Goal: Task Accomplishment & Management: Complete application form

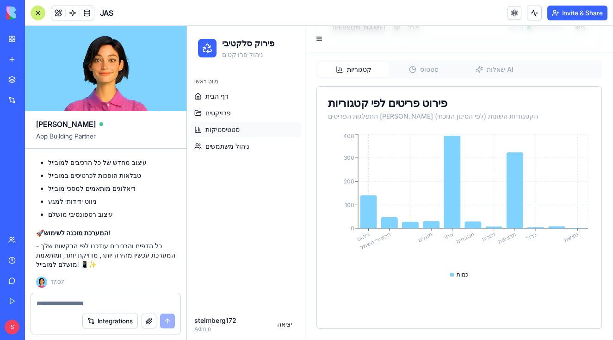
click at [424, 61] on div "קטגוריות סטטוס שאלות AI" at bounding box center [460, 69] width 286 height 19
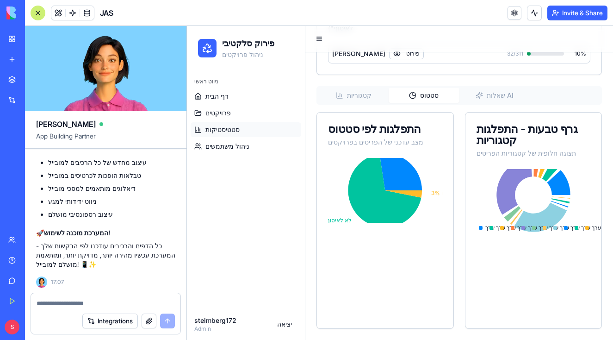
click at [40, 17] on div at bounding box center [38, 13] width 15 height 15
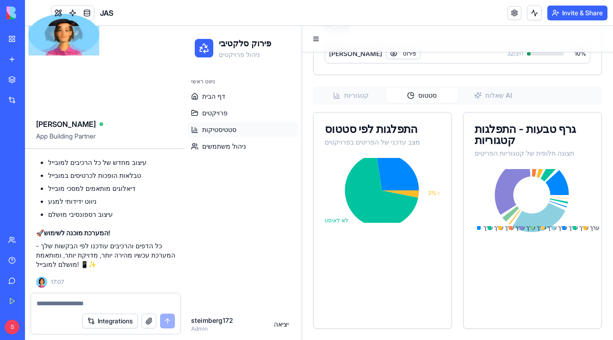
scroll to position [336, 0]
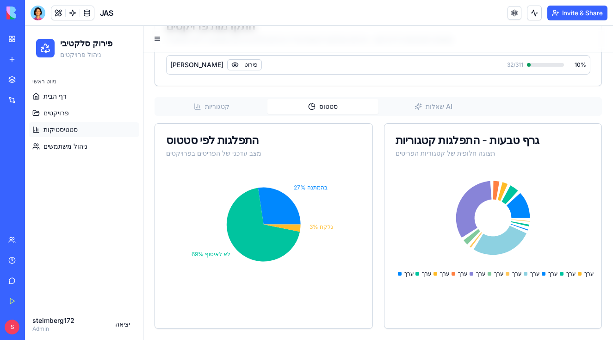
click at [397, 106] on div "סטטיסטיקות ודוחות צפו בנתונים מפורטים על פרויקטי הפירוק הסלקטיבי והשפעתם הסביבת…" at bounding box center [379, 28] width 448 height 602
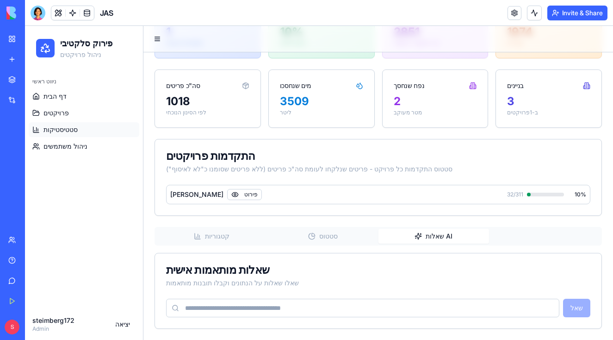
scroll to position [0, 0]
click at [223, 237] on button "קטגוריות" at bounding box center [211, 236] width 111 height 15
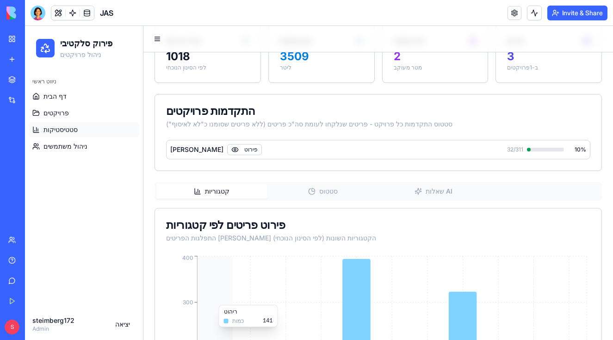
scroll to position [226, 0]
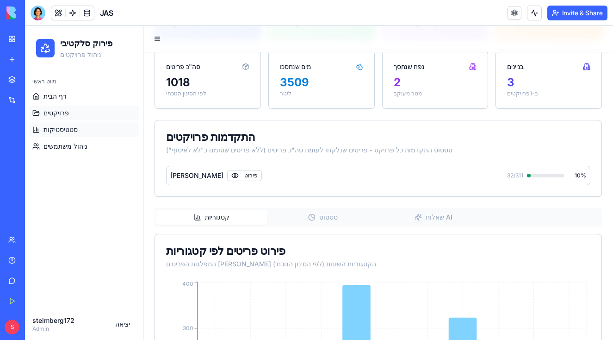
click at [81, 112] on link "פרויקטים" at bounding box center [84, 113] width 111 height 15
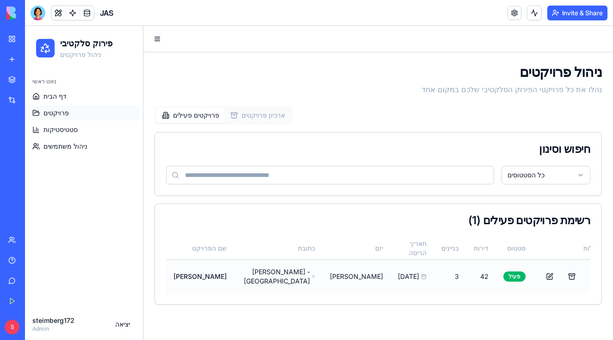
scroll to position [0, 0]
click at [398, 277] on div "[DATE]" at bounding box center [412, 276] width 29 height 9
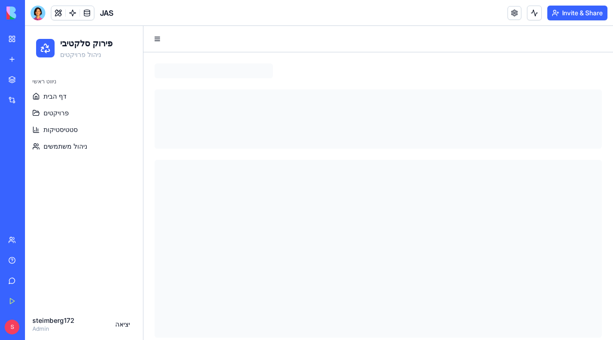
scroll to position [0, 0]
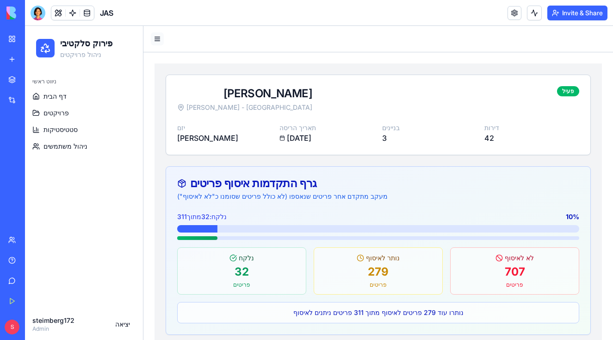
click at [155, 37] on button at bounding box center [157, 38] width 13 height 13
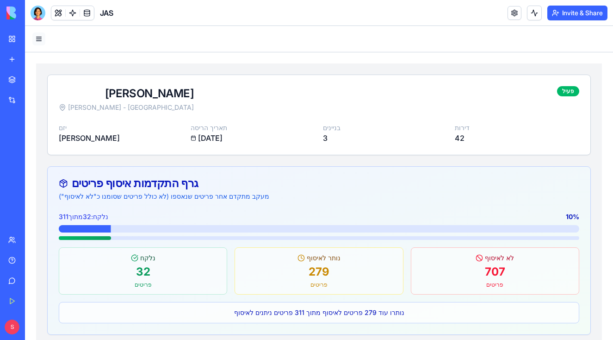
click at [39, 42] on button at bounding box center [38, 38] width 13 height 13
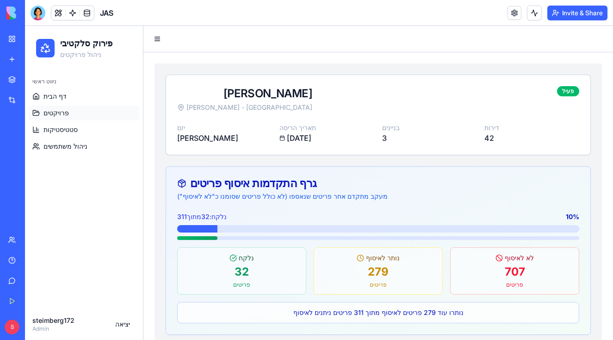
click at [65, 111] on span "פרויקטים" at bounding box center [56, 112] width 25 height 9
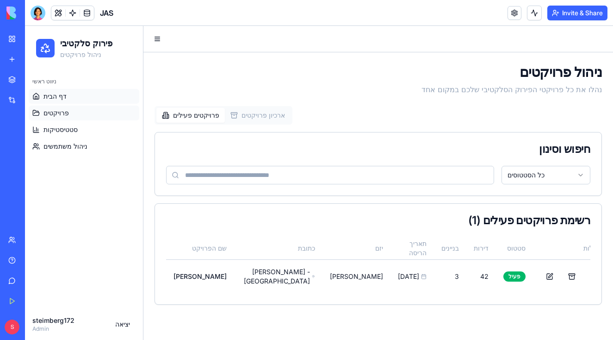
click at [83, 100] on link "דף הבית" at bounding box center [84, 96] width 111 height 15
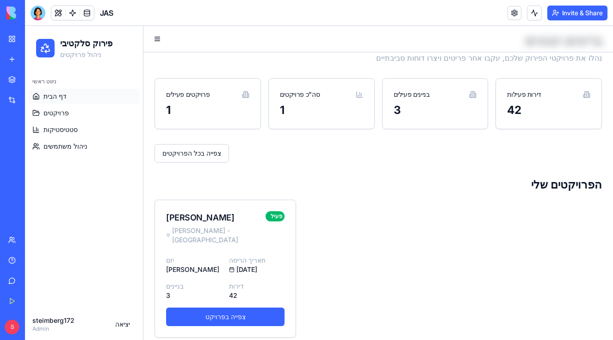
scroll to position [31, 0]
click at [195, 153] on link "צפייה בכל הפרויקטים" at bounding box center [192, 153] width 75 height 19
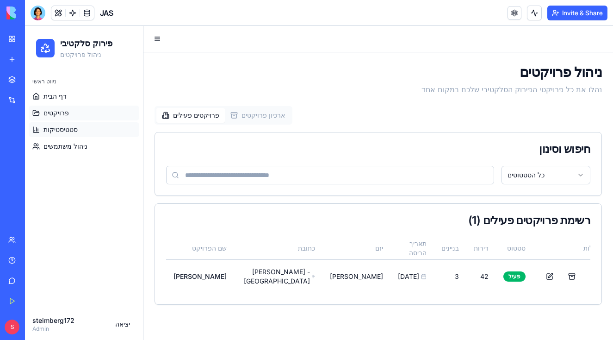
click at [72, 128] on span "סטטיסטיקות" at bounding box center [61, 129] width 34 height 9
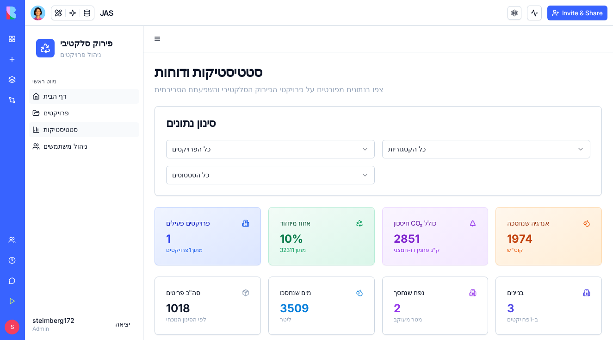
click at [73, 96] on link "דף הבית" at bounding box center [84, 96] width 111 height 15
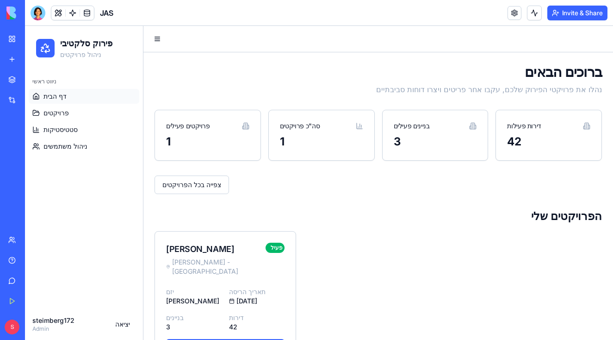
click at [363, 143] on div "1" at bounding box center [322, 147] width 106 height 26
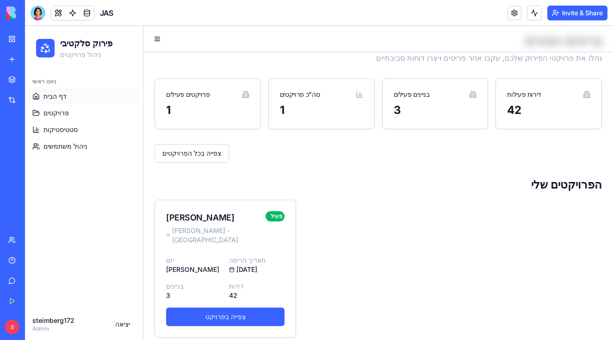
scroll to position [31, 0]
click at [507, 215] on div "[PERSON_NAME] - [GEOGRAPHIC_DATA] פעיל [PERSON_NAME] תאריך הריסה [DATE] בניינים…" at bounding box center [379, 269] width 448 height 138
click at [46, 12] on div "JAS" at bounding box center [72, 13] width 83 height 15
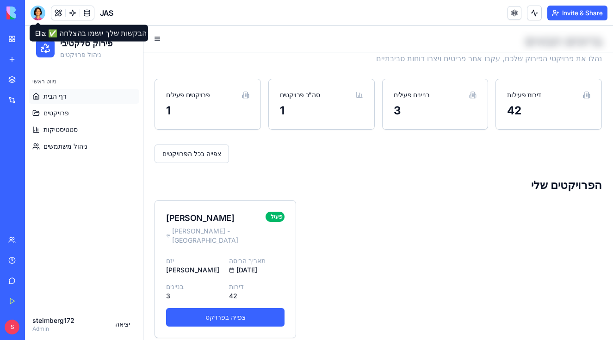
click at [37, 13] on div at bounding box center [38, 13] width 15 height 15
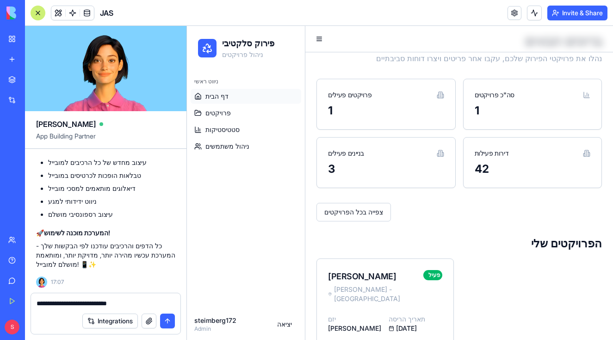
scroll to position [60913, 0]
type textarea "**********"
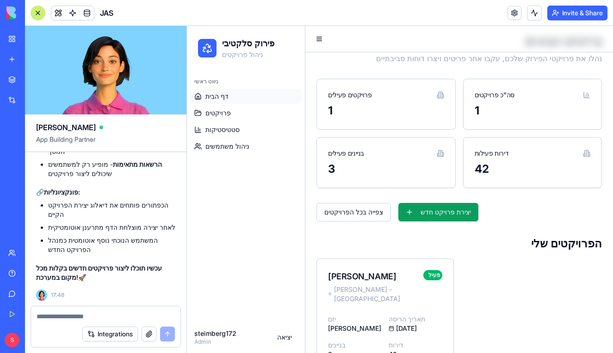
scroll to position [0, 0]
click at [420, 208] on button "יצירת פרויקט חדש" at bounding box center [438, 212] width 80 height 19
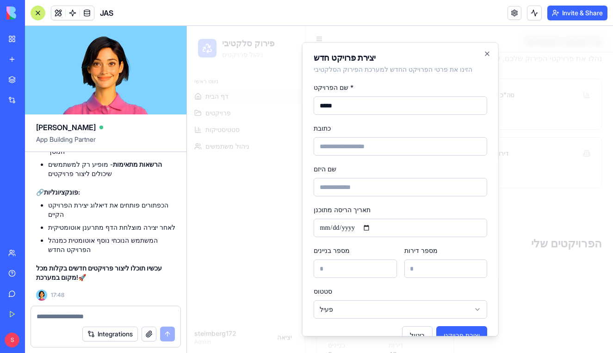
type input "*****"
type input "****"
click at [371, 225] on input "תאריך הריסה מתוכנן" at bounding box center [400, 227] width 174 height 19
type input "**********"
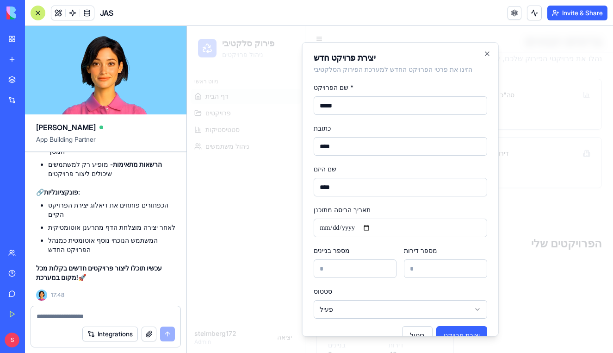
click at [418, 242] on form "**********" at bounding box center [400, 212] width 174 height 263
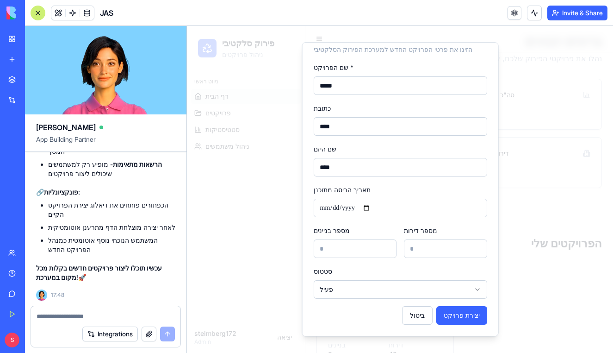
scroll to position [20, 0]
click at [449, 312] on button "יצירת פרויקט" at bounding box center [461, 315] width 51 height 19
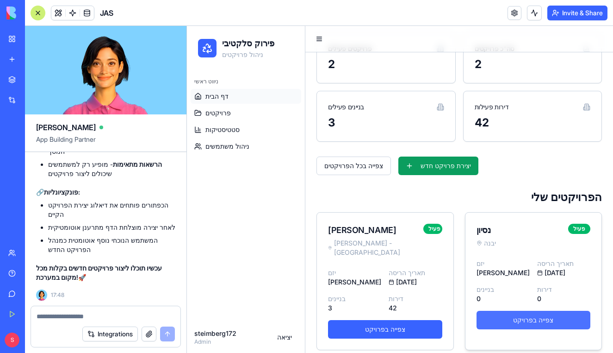
scroll to position [76, 0]
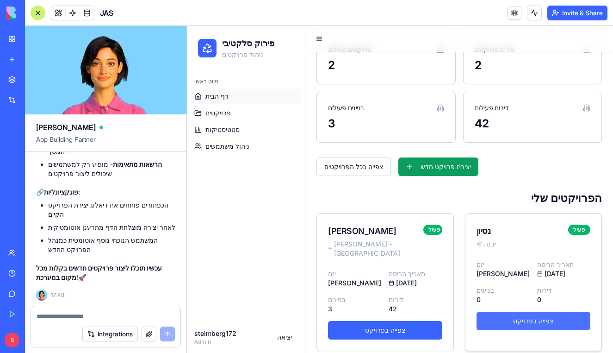
click at [534, 321] on link "צפייה בפרויקט" at bounding box center [534, 320] width 114 height 19
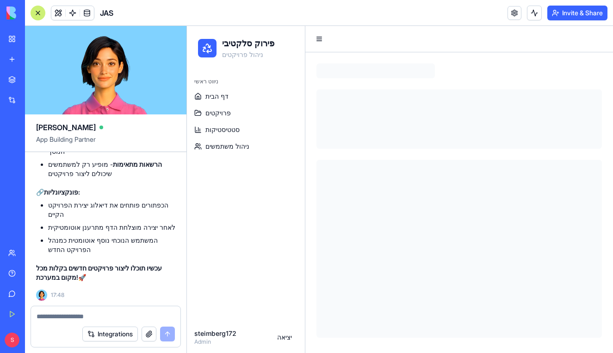
scroll to position [0, 0]
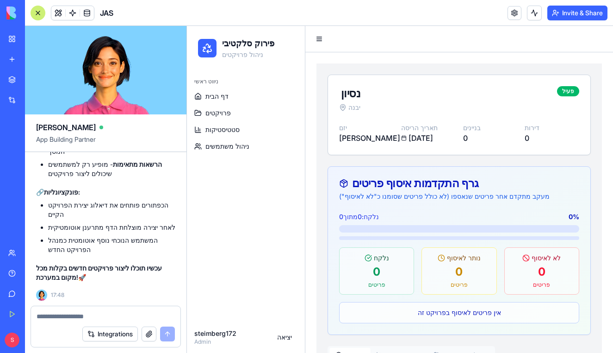
scroll to position [274, 0]
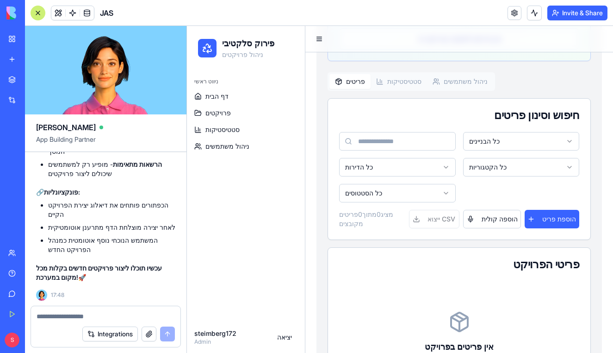
click at [36, 11] on div at bounding box center [38, 13] width 15 height 15
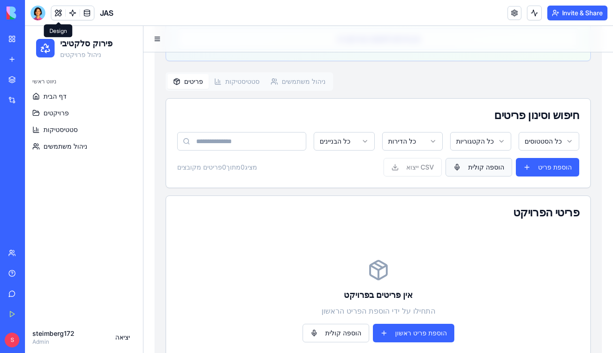
click at [489, 171] on button "הוספה קולית" at bounding box center [479, 167] width 67 height 19
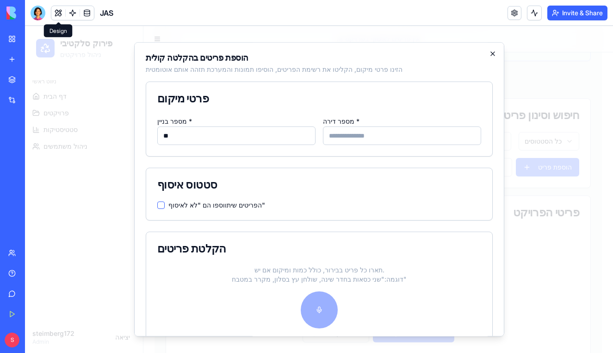
type input "*"
click at [408, 134] on input "מספר דירה *" at bounding box center [402, 135] width 158 height 19
click at [326, 313] on div at bounding box center [319, 309] width 324 height 37
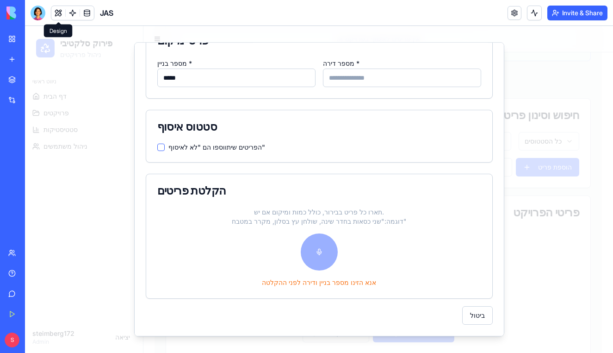
scroll to position [58, 0]
click at [229, 79] on input "*****" at bounding box center [236, 77] width 158 height 19
type input "*"
click at [370, 81] on input "מספר דירה *" at bounding box center [402, 77] width 158 height 19
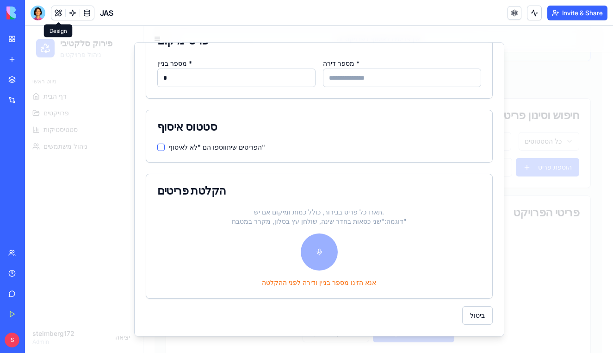
click at [370, 81] on input "מספר דירה *" at bounding box center [402, 77] width 158 height 19
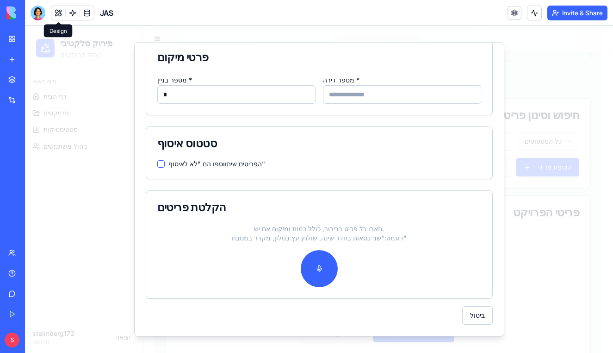
scroll to position [41, 0]
type input "**"
click at [355, 178] on div "הפריטים שיתווספו הם "לא לאיסוף"" at bounding box center [319, 169] width 346 height 19
click at [324, 262] on button "button" at bounding box center [319, 268] width 37 height 37
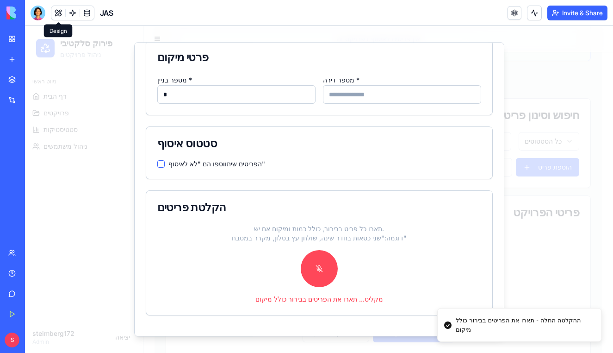
click at [321, 276] on button "button" at bounding box center [319, 268] width 37 height 37
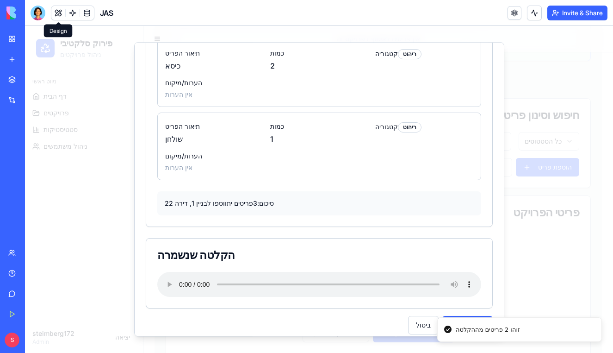
scroll to position [235, 0]
click at [457, 317] on button "הוסף לטבלה" at bounding box center [467, 326] width 50 height 19
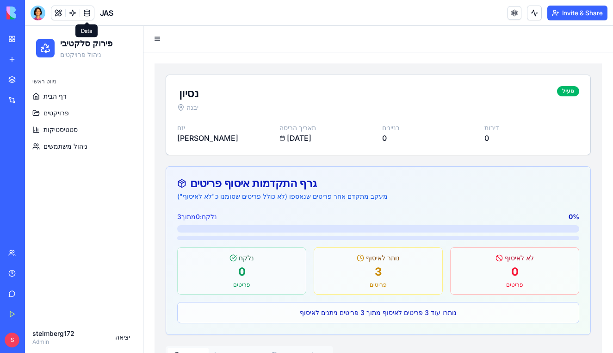
scroll to position [0, 0]
click at [66, 10] on link at bounding box center [73, 13] width 14 height 14
click at [64, 10] on link at bounding box center [58, 13] width 14 height 14
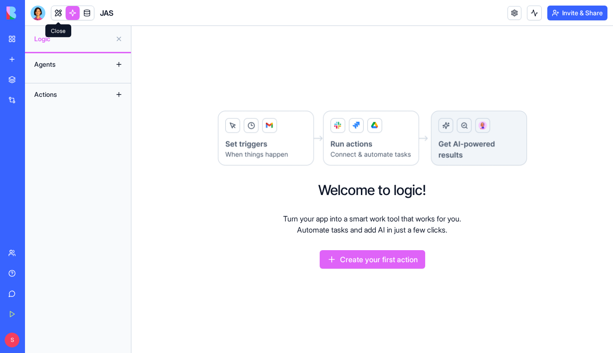
click at [61, 16] on link at bounding box center [58, 13] width 14 height 14
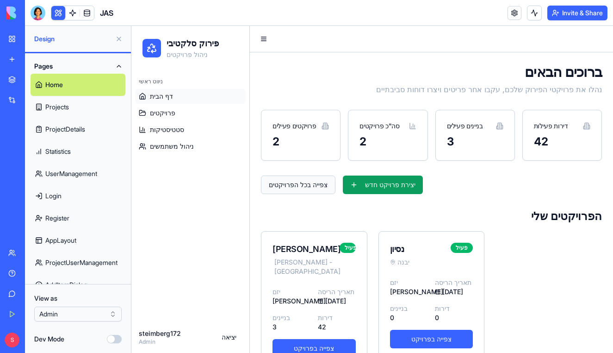
click at [335, 190] on link "צפייה בכל הפרויקטים" at bounding box center [298, 184] width 75 height 19
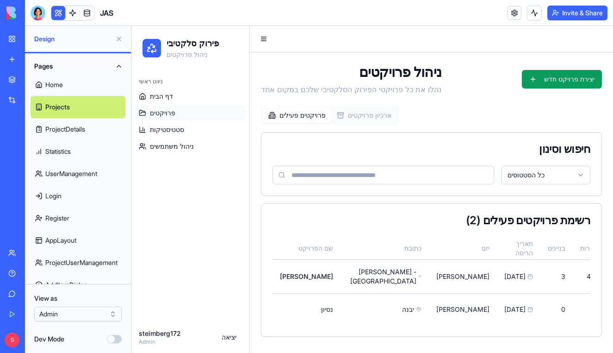
click at [59, 129] on link "ProjectDetails" at bounding box center [78, 129] width 95 height 22
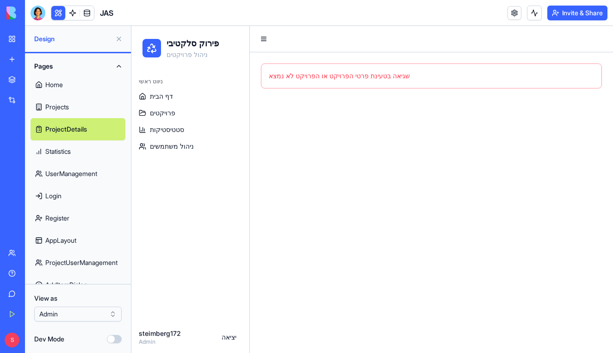
click at [66, 188] on link "Login" at bounding box center [78, 196] width 95 height 22
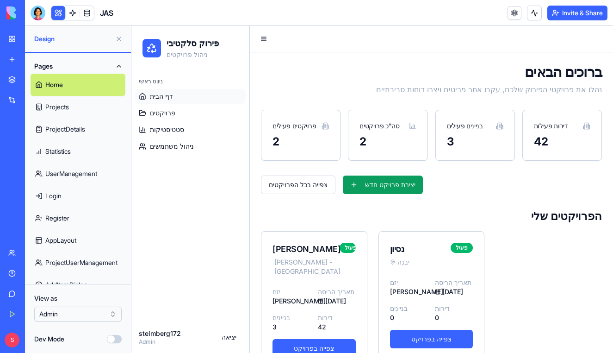
click at [75, 222] on link "Register" at bounding box center [78, 218] width 95 height 22
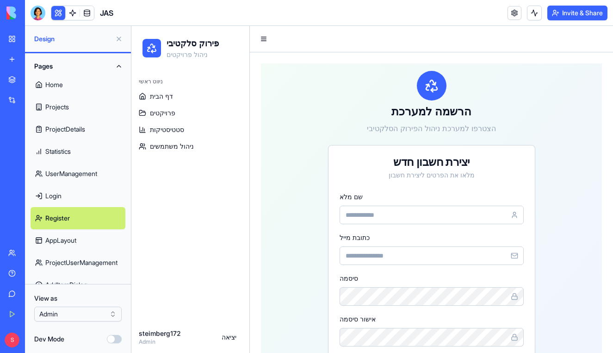
click at [82, 201] on link "Login" at bounding box center [78, 196] width 95 height 22
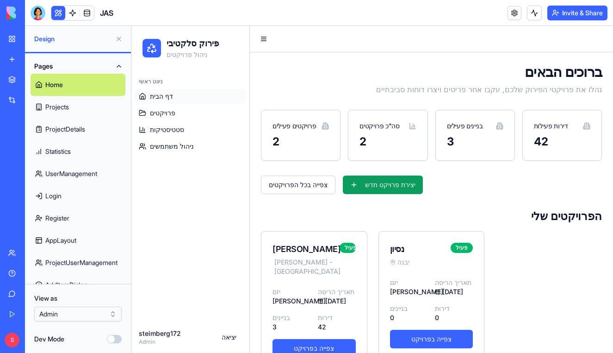
click at [80, 240] on link "AppLayout" at bounding box center [78, 240] width 95 height 22
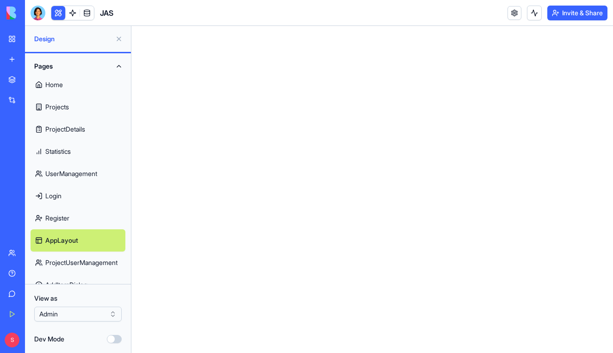
click at [81, 88] on link "Home" at bounding box center [78, 85] width 95 height 22
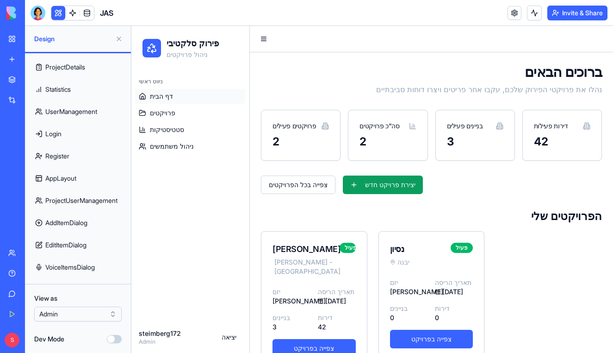
scroll to position [62, 0]
click at [60, 316] on html "BETA My Workspace New app Marketplace Integrations Recent JAS AI Logo Generator…" at bounding box center [306, 176] width 613 height 353
click at [82, 311] on html "BETA My Workspace New app Marketplace Integrations Recent JAS AI Logo Generator…" at bounding box center [306, 176] width 613 height 353
click at [122, 38] on button at bounding box center [119, 38] width 15 height 15
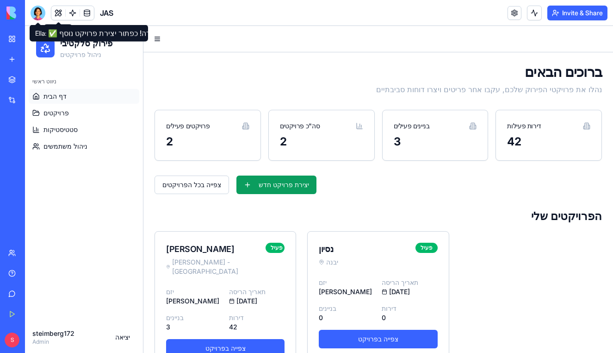
click at [39, 12] on div at bounding box center [38, 13] width 15 height 15
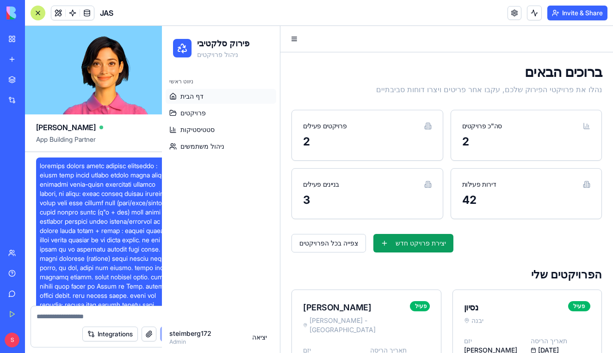
scroll to position [0, 0]
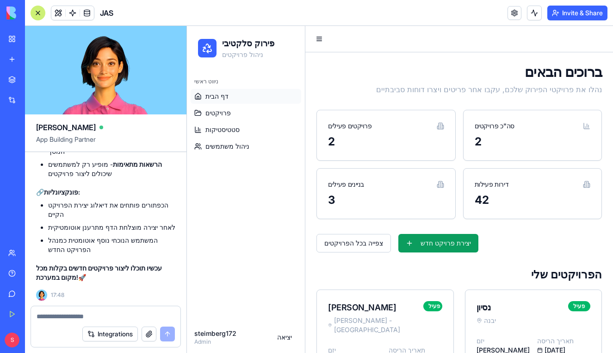
click at [147, 310] on div at bounding box center [105, 313] width 149 height 15
click at [125, 316] on textarea at bounding box center [106, 315] width 138 height 9
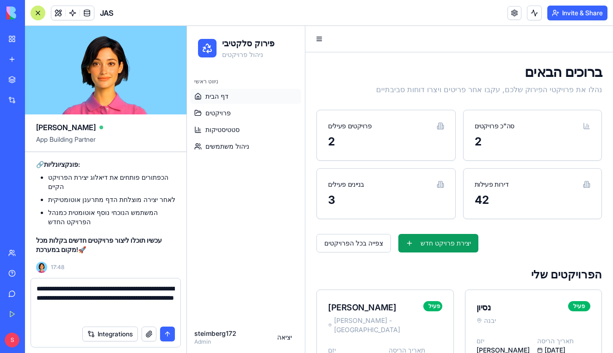
type textarea "**********"
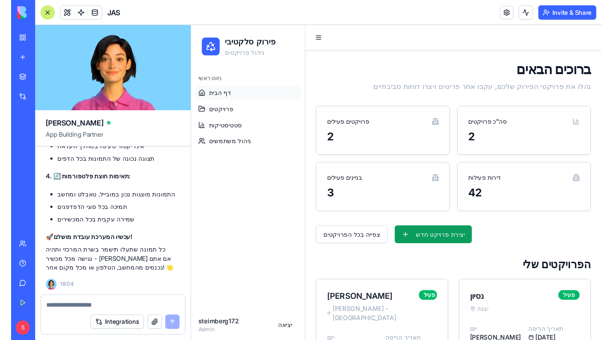
scroll to position [62095, 0]
